Goal: Find specific page/section: Find specific page/section

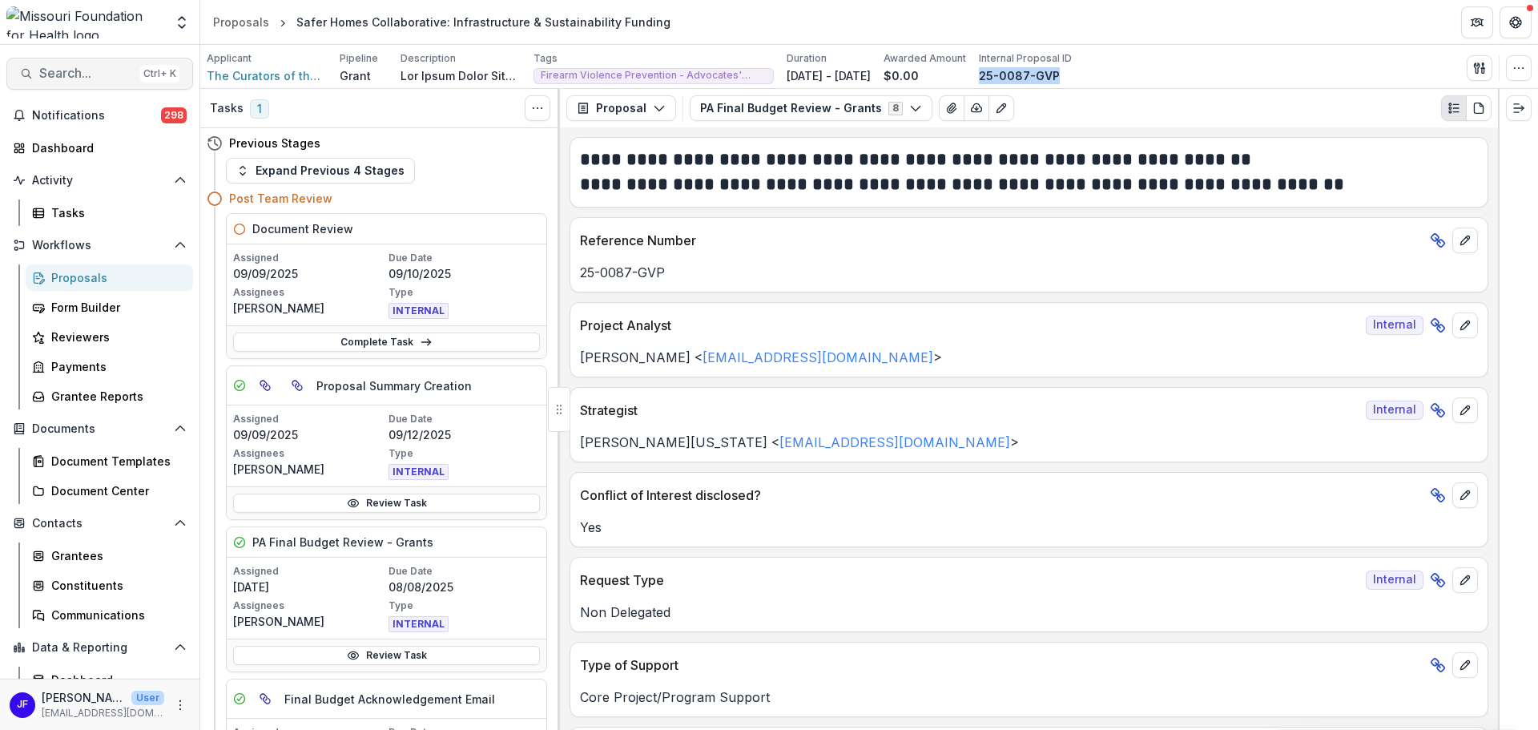
click at [88, 76] on span "Search..." at bounding box center [86, 73] width 94 height 15
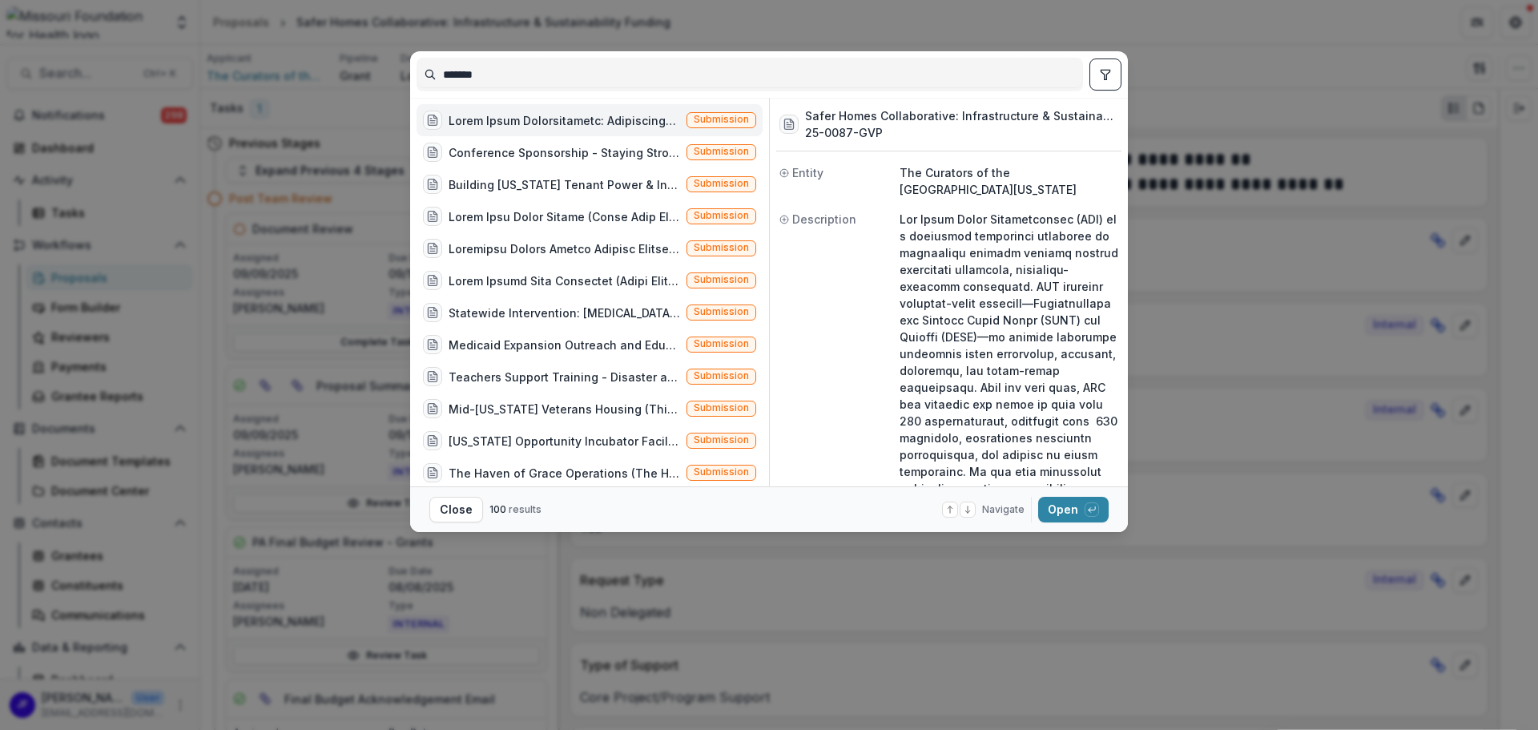
drag, startPoint x: 468, startPoint y: 74, endPoint x: 369, endPoint y: 79, distance: 98.6
click at [369, 79] on div "******* Submission Conference Sponsorship - Staying Strong for America's Famili…" at bounding box center [769, 365] width 1538 height 730
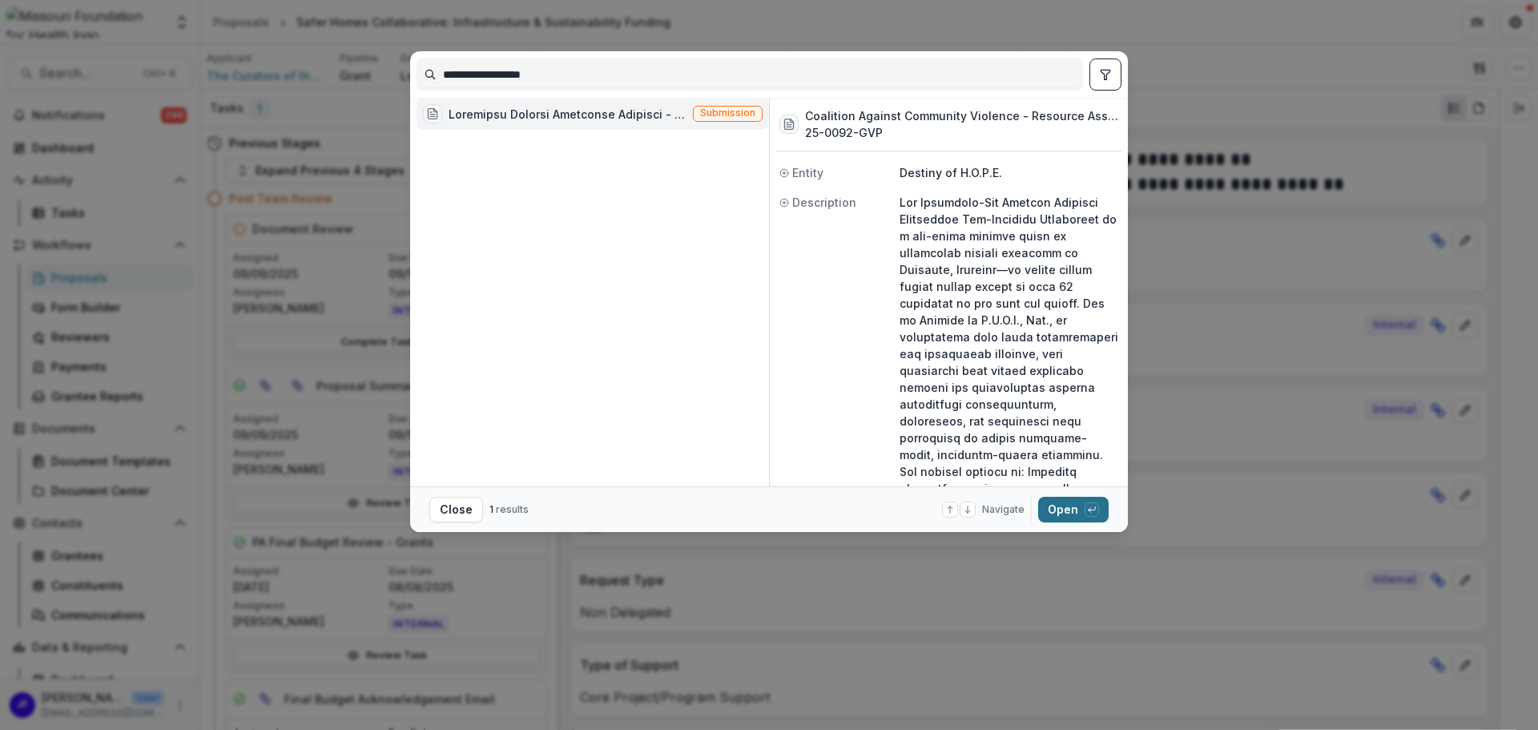
type input "**********"
click at [1059, 505] on button "Open with enter key" at bounding box center [1073, 509] width 70 height 26
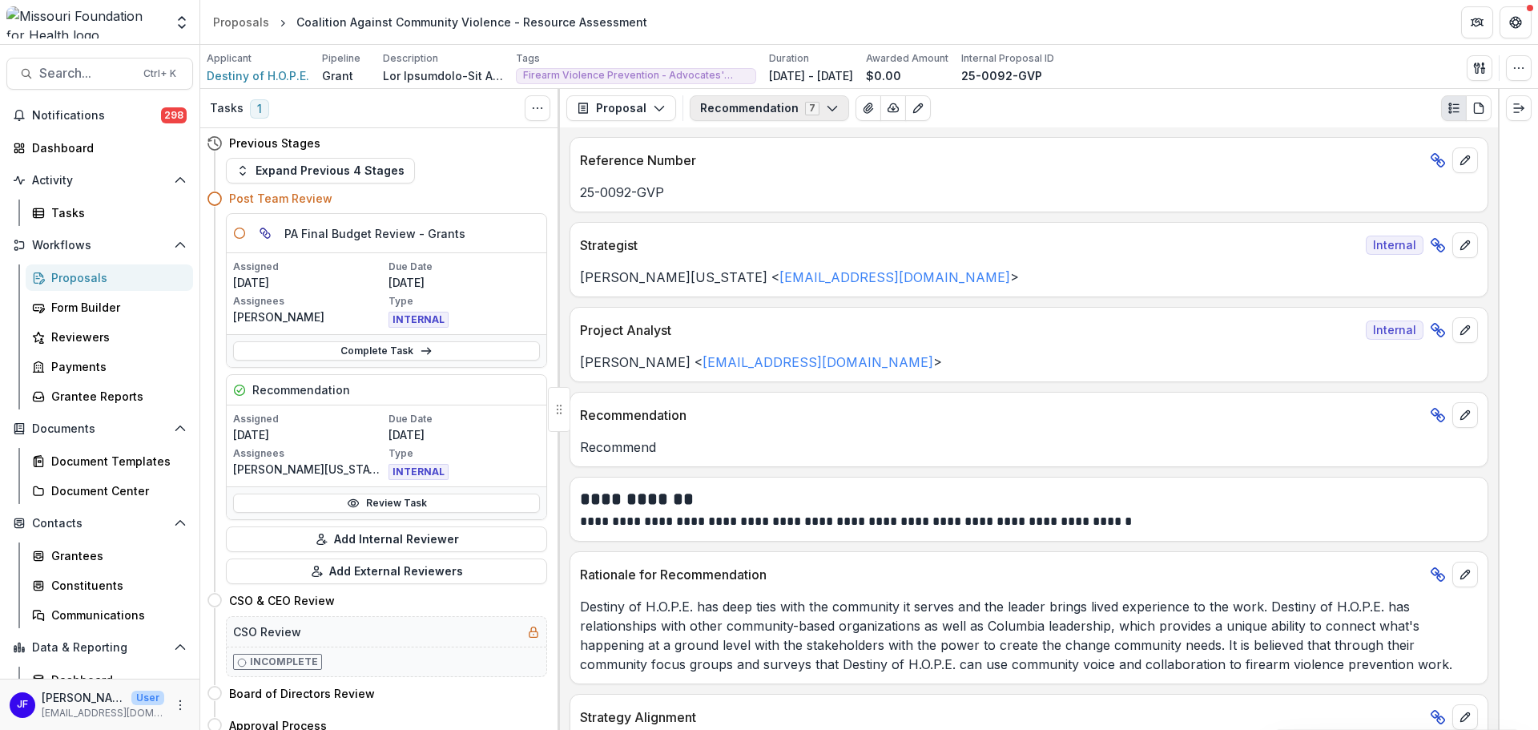
click at [778, 104] on button "Recommendation 7" at bounding box center [768, 108] width 159 height 26
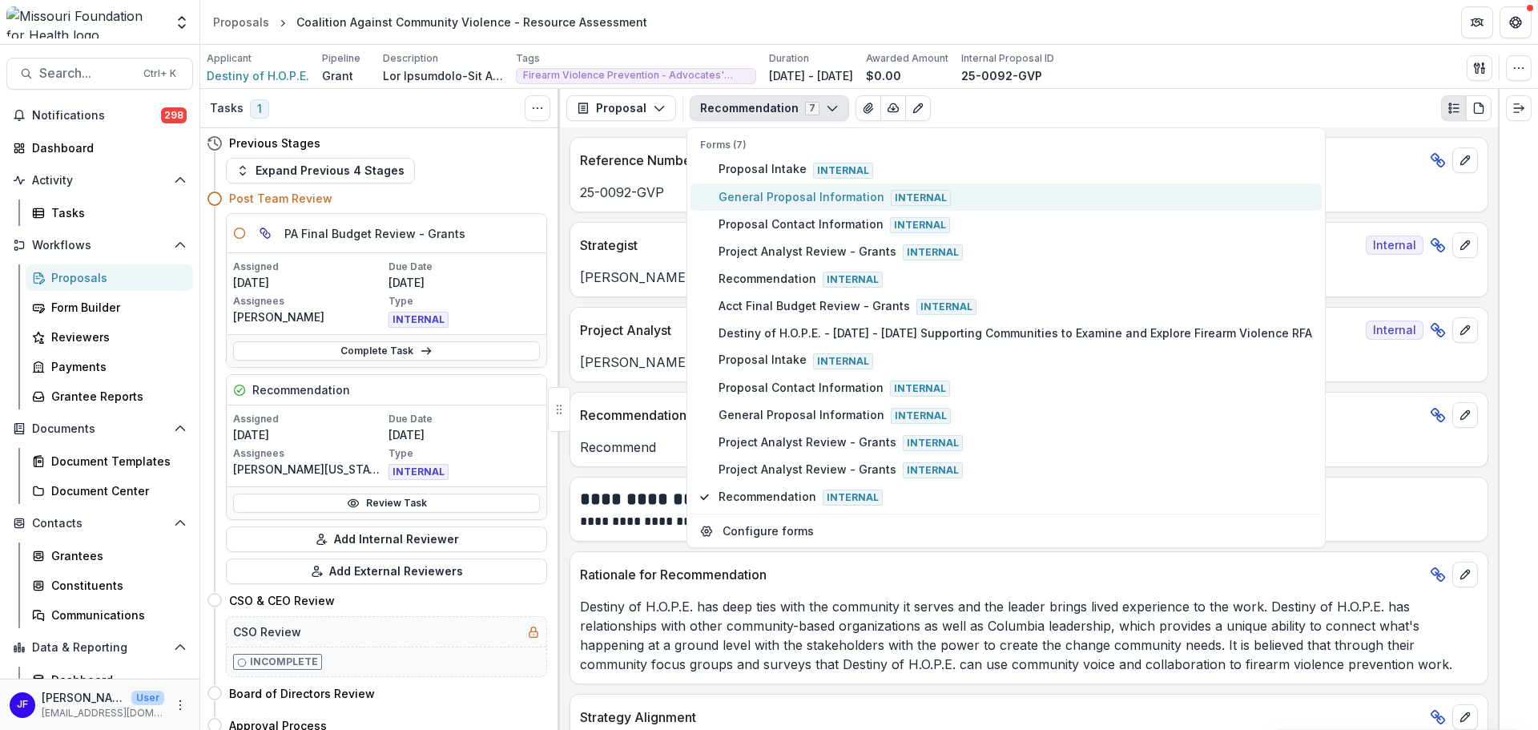
click at [760, 198] on span "General Proposal Information Internal" at bounding box center [1014, 197] width 593 height 18
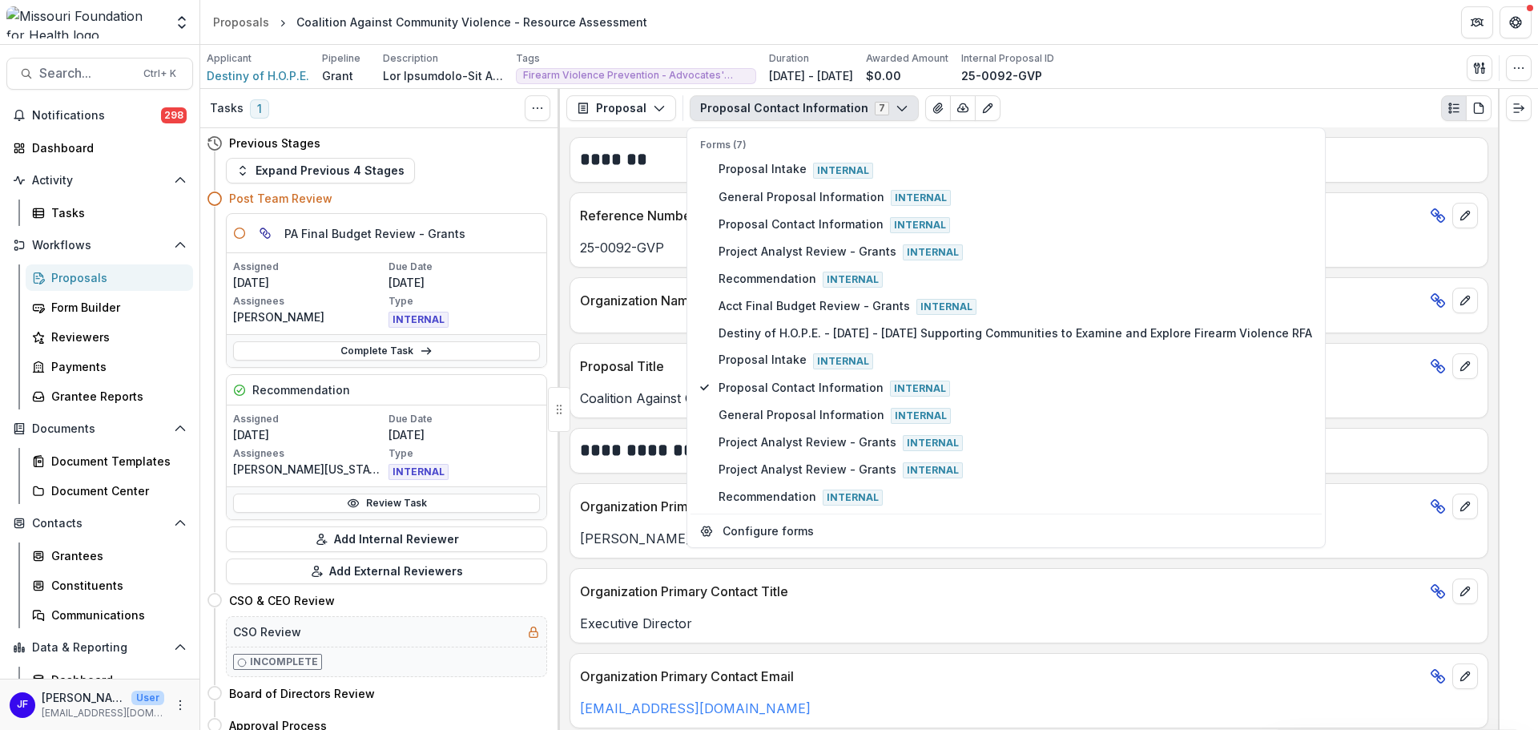
click at [1502, 279] on div at bounding box center [1517, 409] width 40 height 641
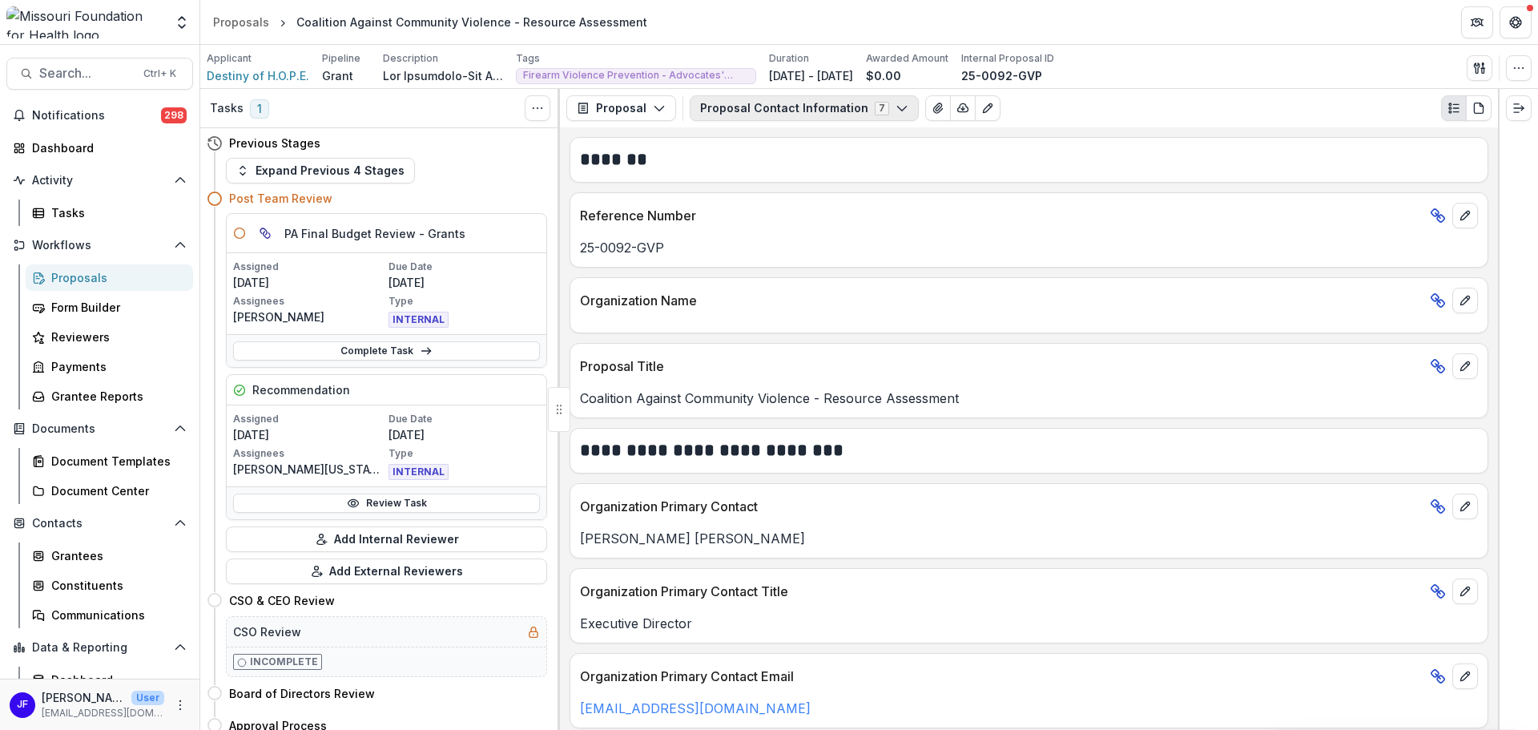
click at [800, 102] on button "Proposal Contact Information 7" at bounding box center [803, 108] width 229 height 26
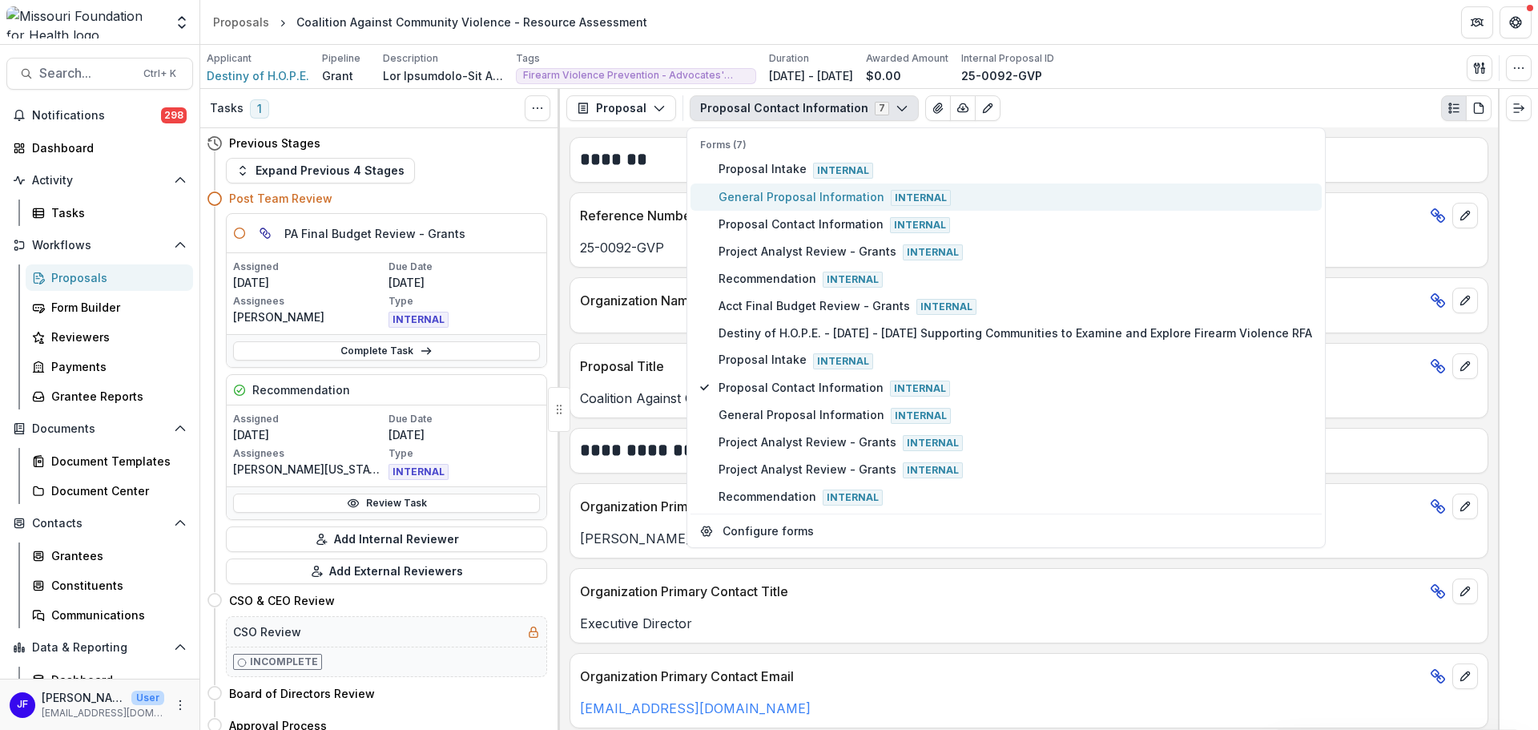
click at [772, 195] on span "General Proposal Information Internal" at bounding box center [1014, 197] width 593 height 18
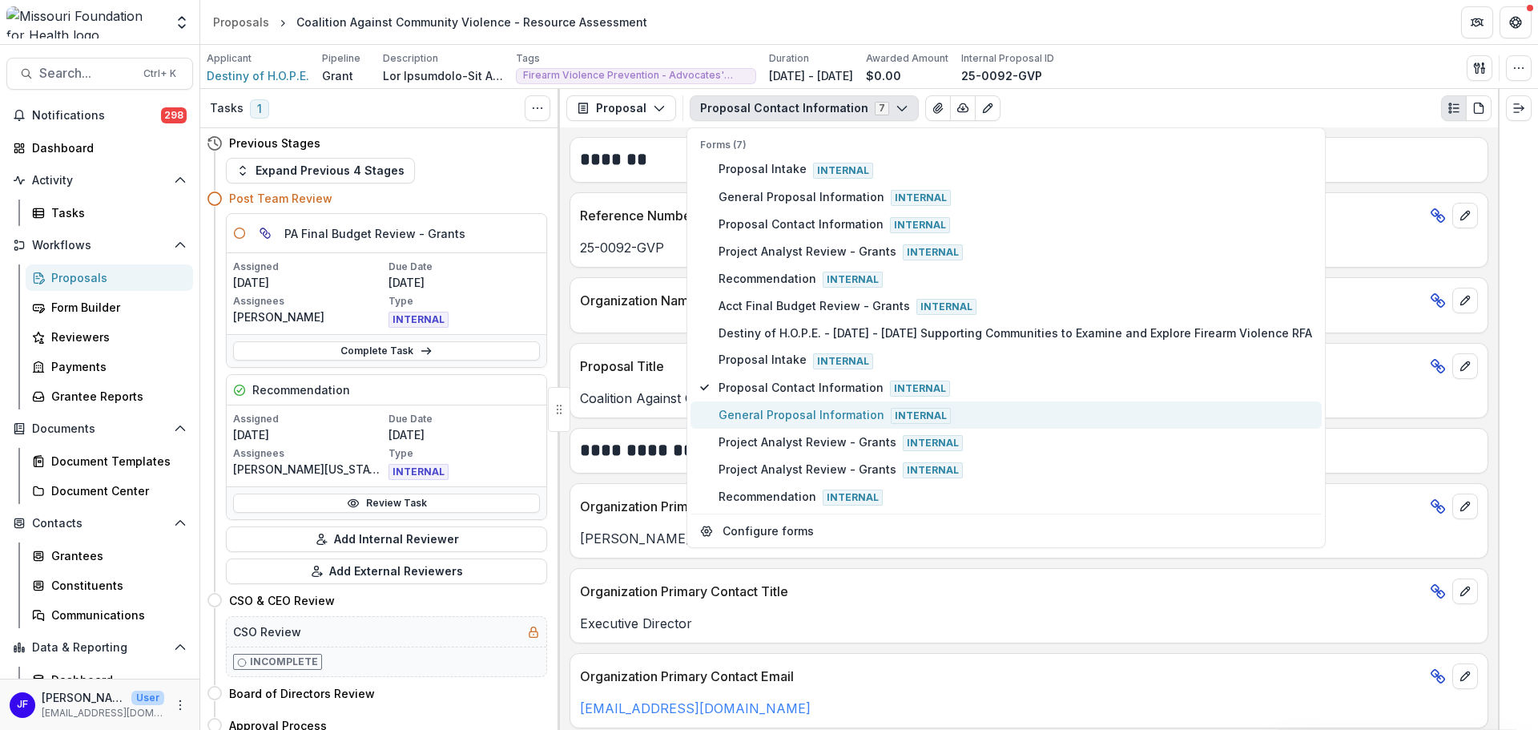
click at [763, 414] on span "General Proposal Information Internal" at bounding box center [1014, 415] width 593 height 18
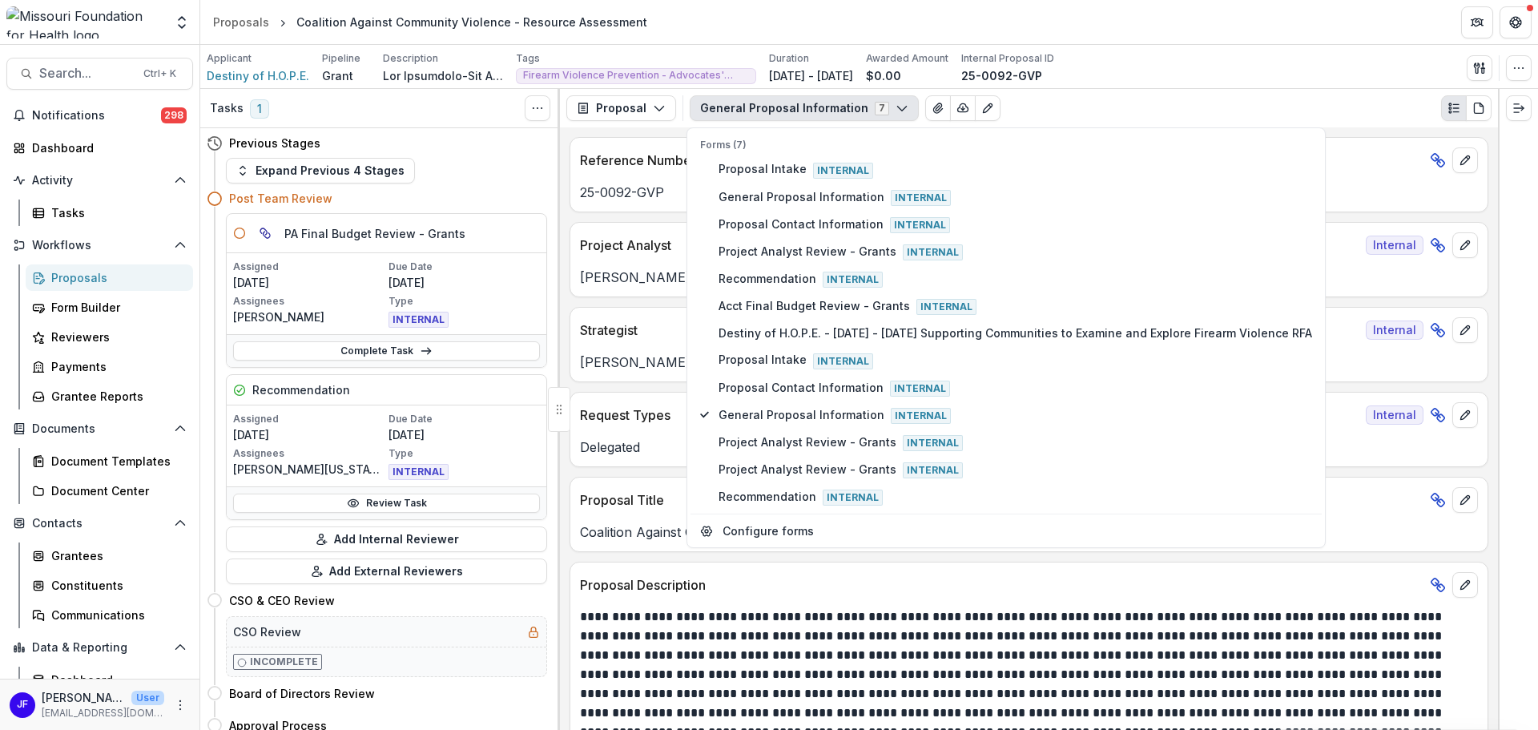
click at [1174, 726] on p at bounding box center [1026, 703] width 893 height 192
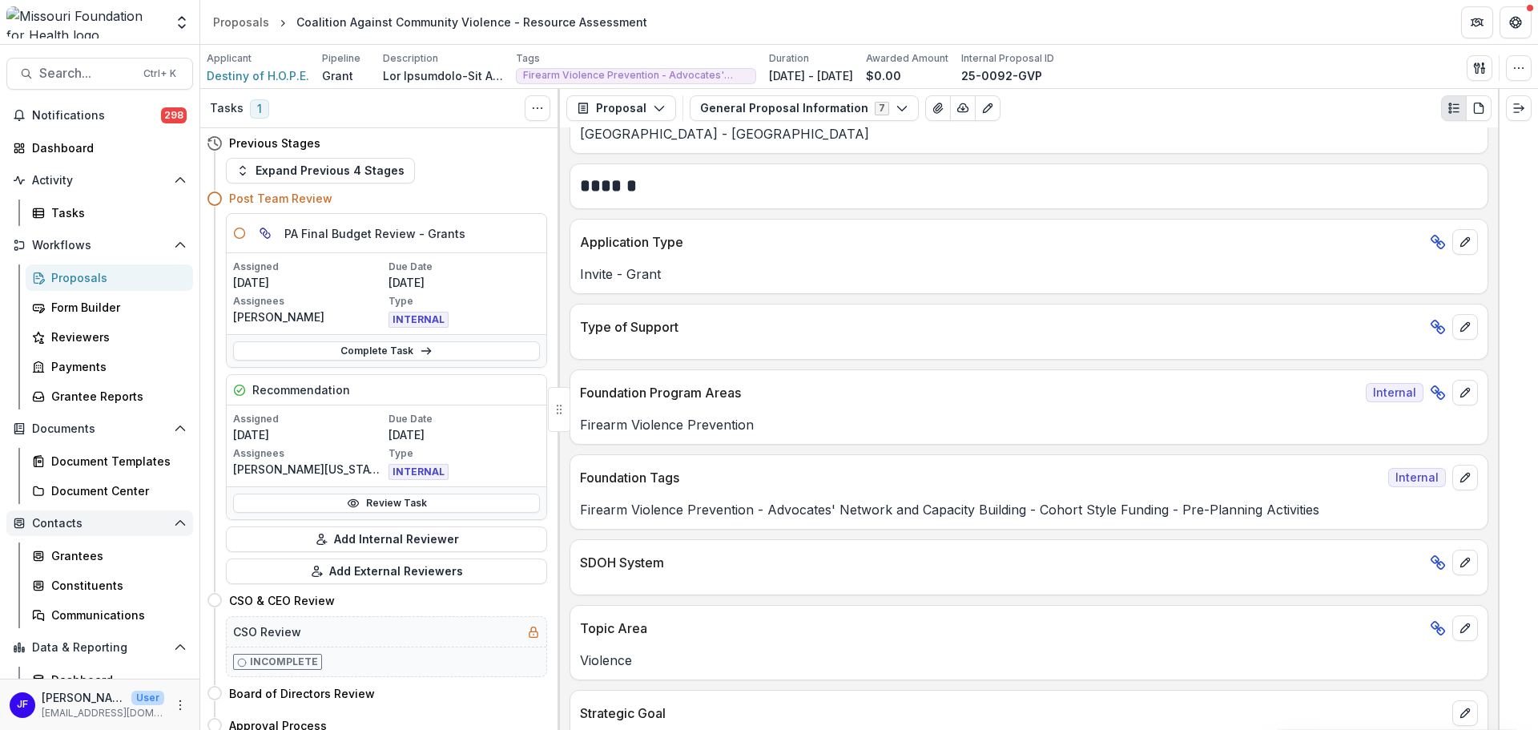
scroll to position [898, 0]
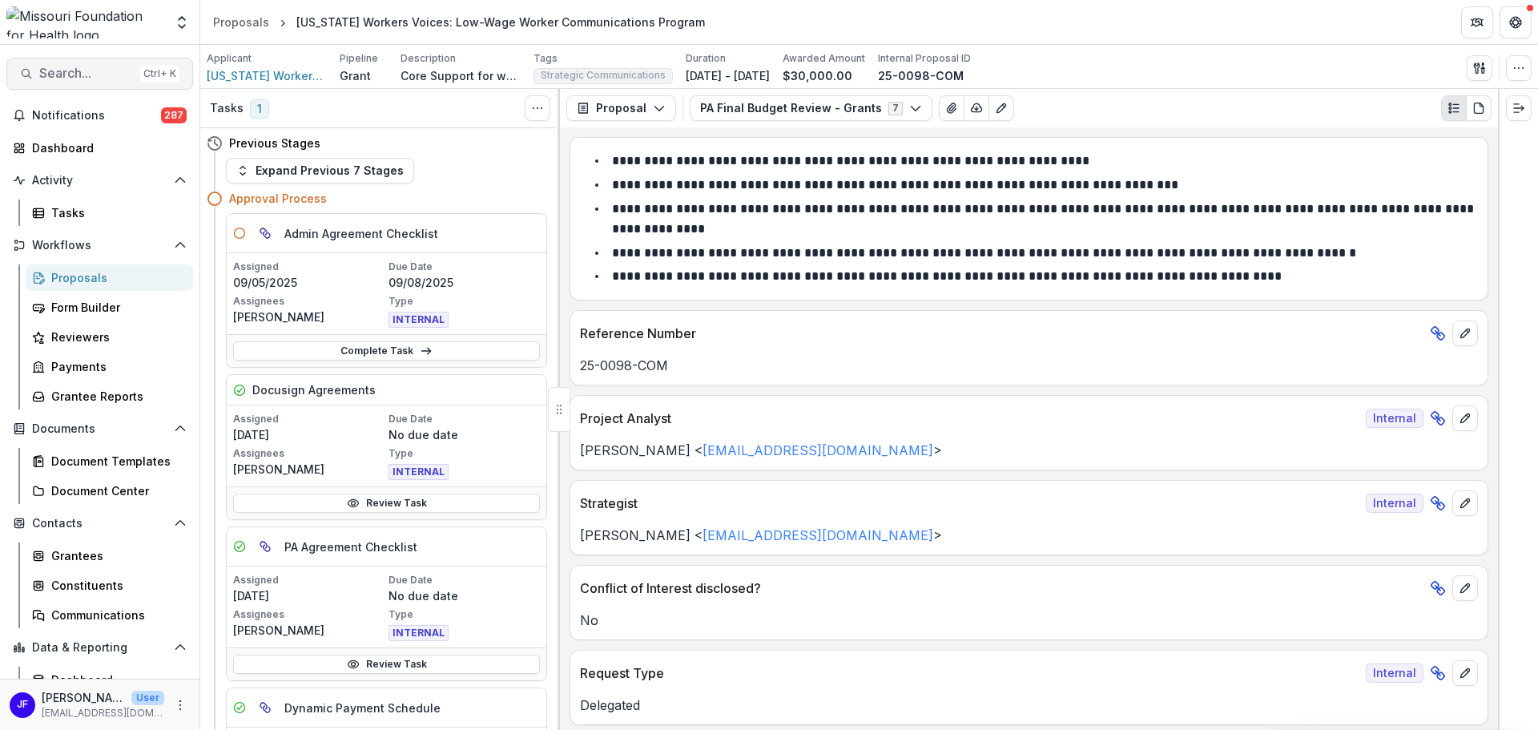
click at [105, 68] on span "Search..." at bounding box center [86, 73] width 94 height 15
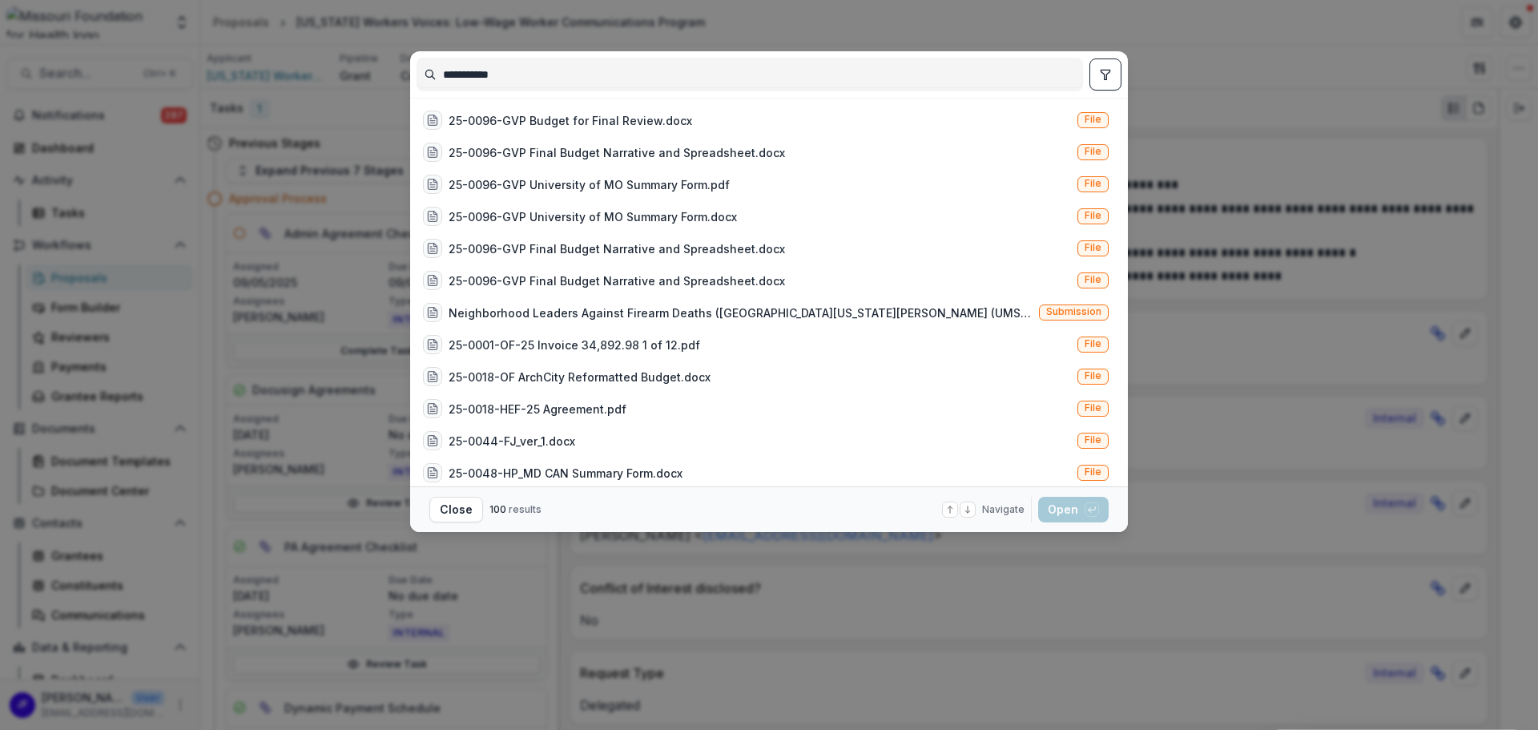
type input "**********"
click at [1112, 69] on button "toggle filters" at bounding box center [1105, 74] width 32 height 32
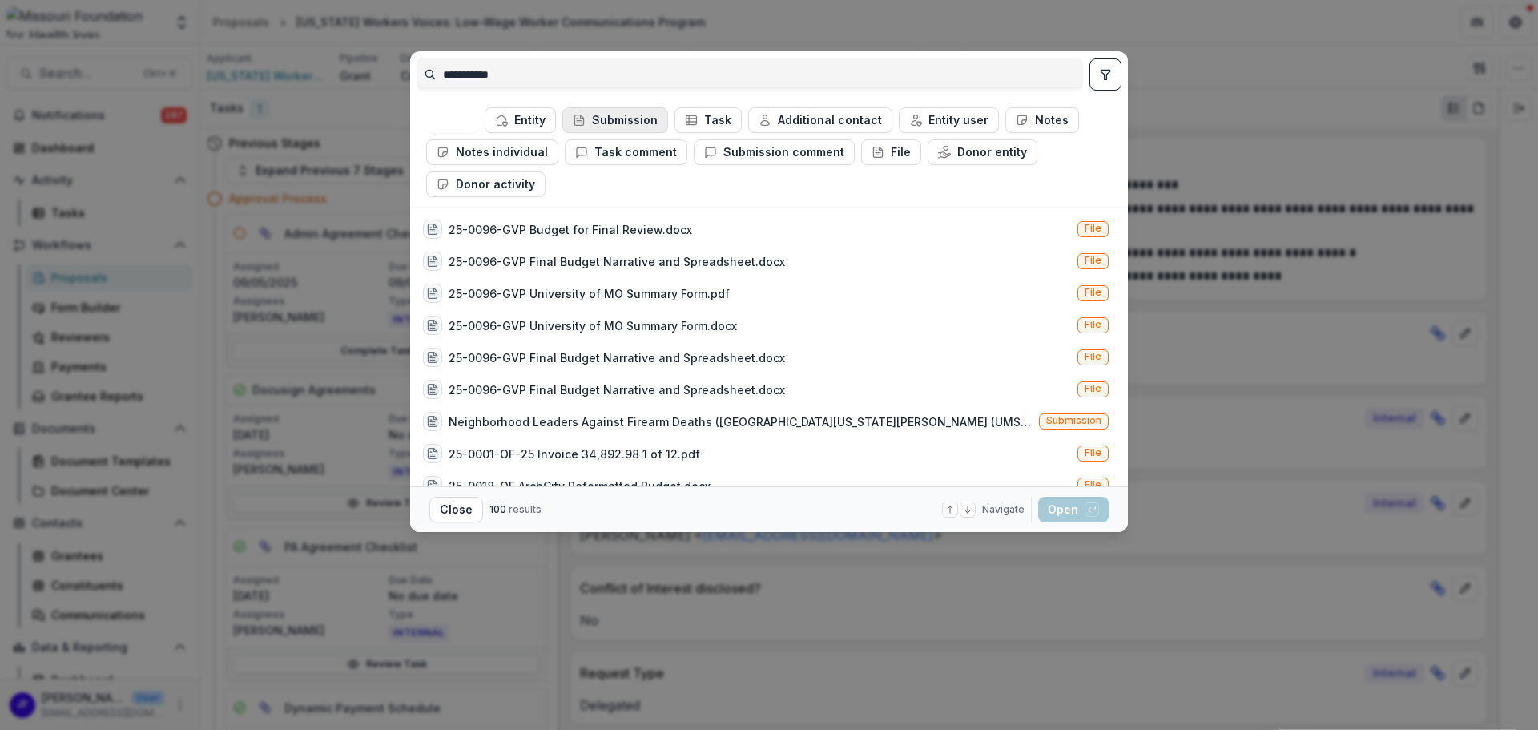
click at [641, 116] on button "Submission" at bounding box center [615, 120] width 106 height 26
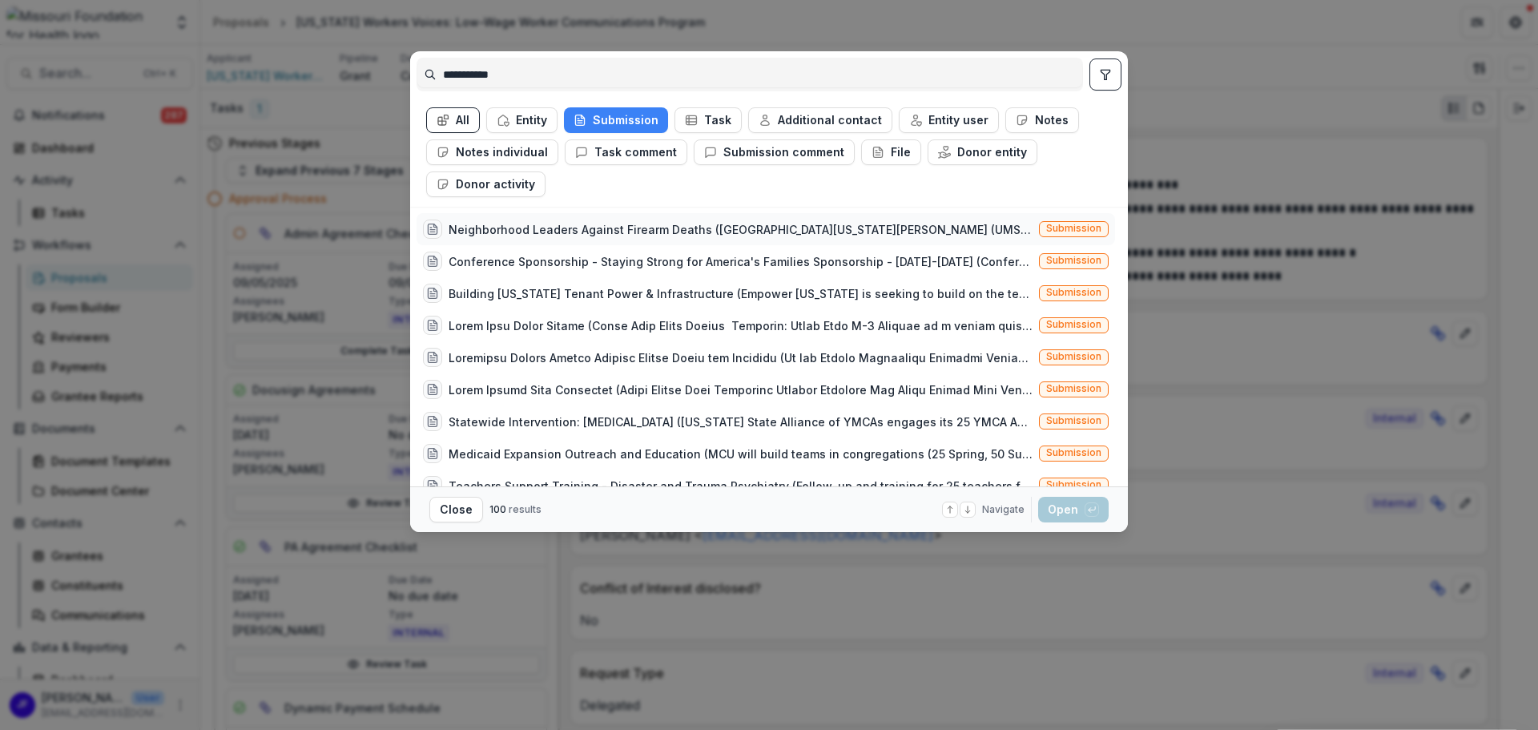
click at [737, 231] on div "Neighborhood Leaders Against Firearm Deaths ([GEOGRAPHIC_DATA][US_STATE][PERSON…" at bounding box center [740, 229] width 584 height 17
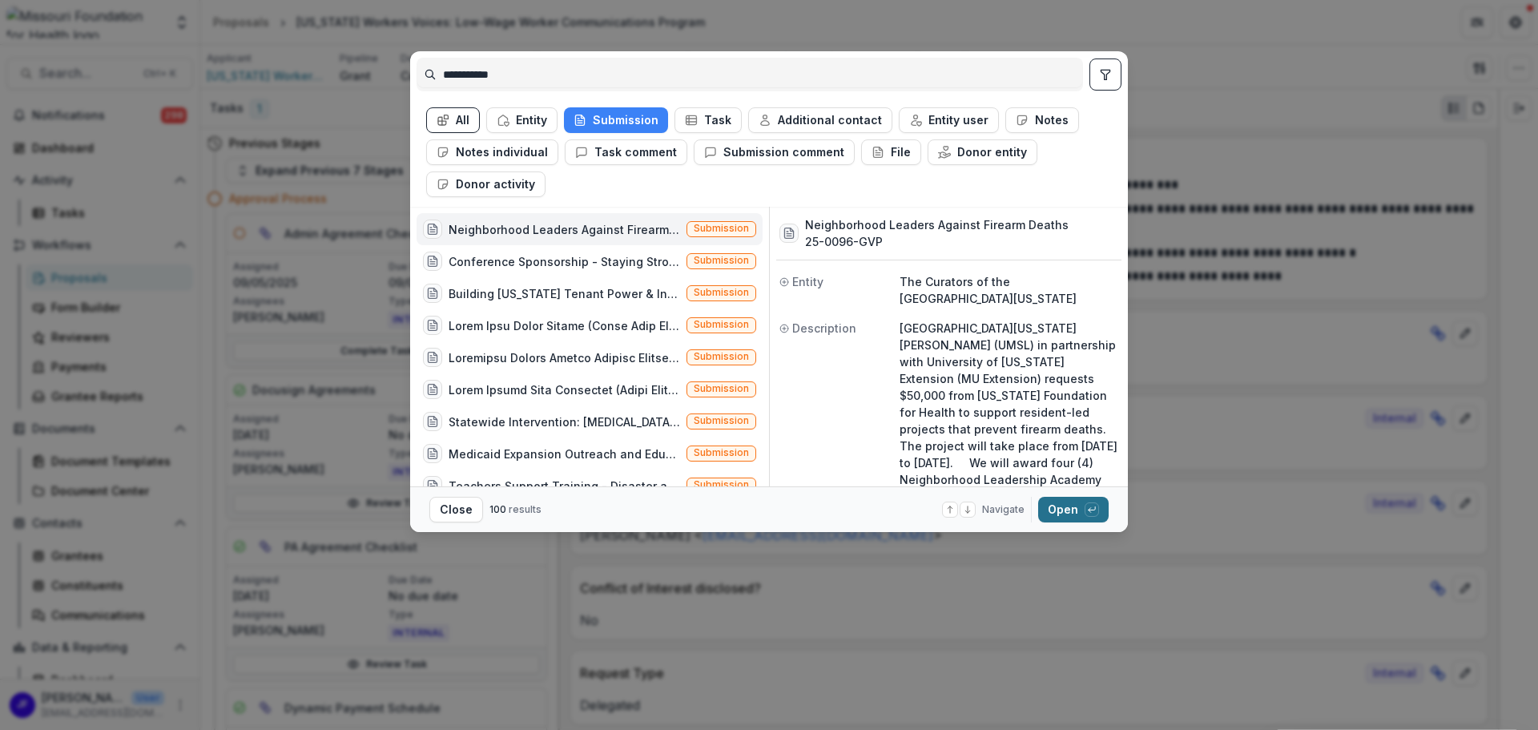
click at [1060, 504] on button "Open with enter key" at bounding box center [1073, 509] width 70 height 26
